Goal: Task Accomplishment & Management: Manage account settings

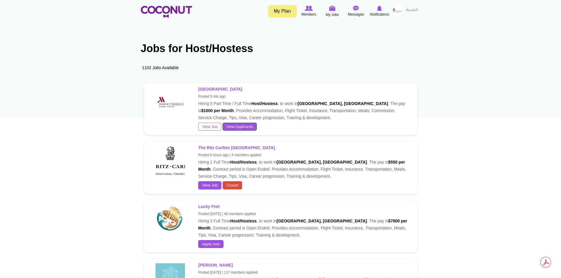
drag, startPoint x: 0, startPoint y: 0, endPoint x: 236, endPoint y: 128, distance: 268.3
click at [236, 128] on link "View Applicants" at bounding box center [239, 127] width 34 height 8
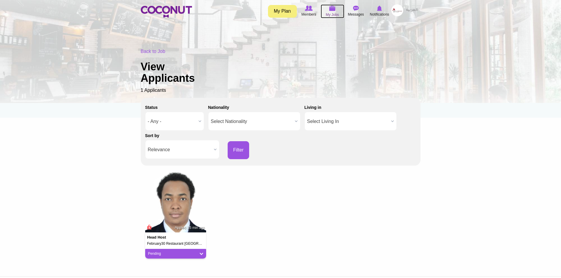
click at [332, 7] on img at bounding box center [332, 8] width 6 height 5
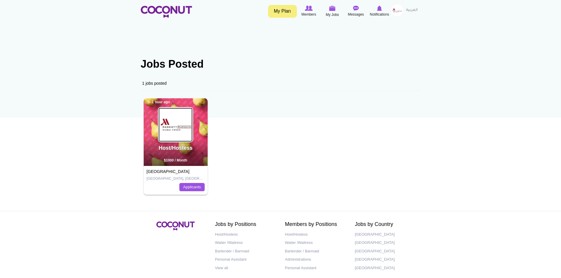
click at [179, 123] on img at bounding box center [175, 125] width 34 height 34
